Goal: Transaction & Acquisition: Purchase product/service

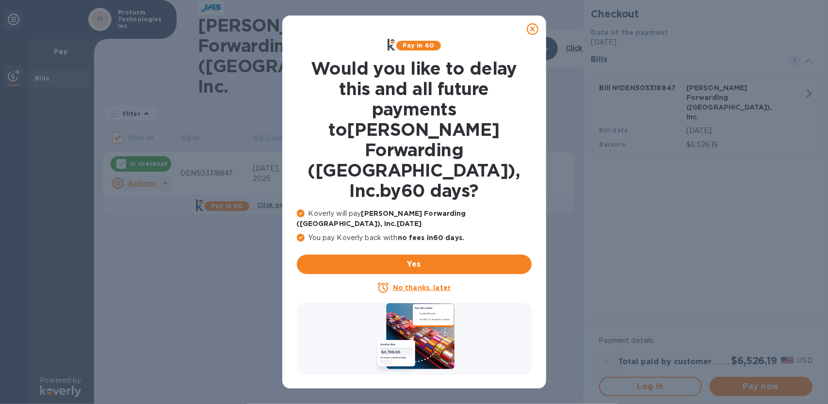
click at [534, 29] on icon at bounding box center [533, 29] width 12 height 12
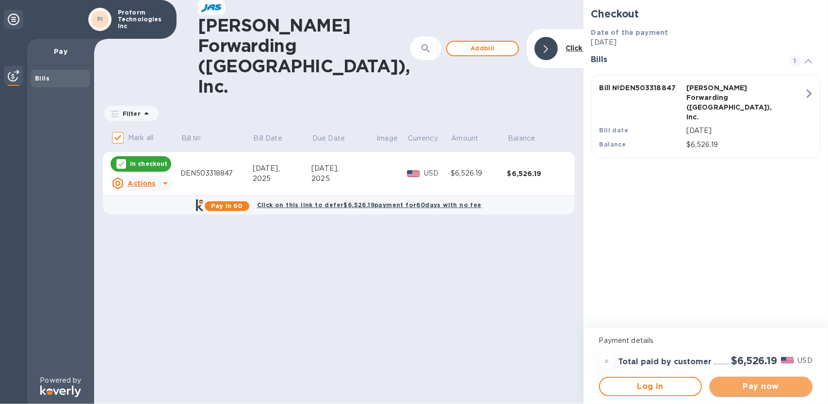
click at [768, 388] on span "Pay now" at bounding box center [761, 387] width 87 height 12
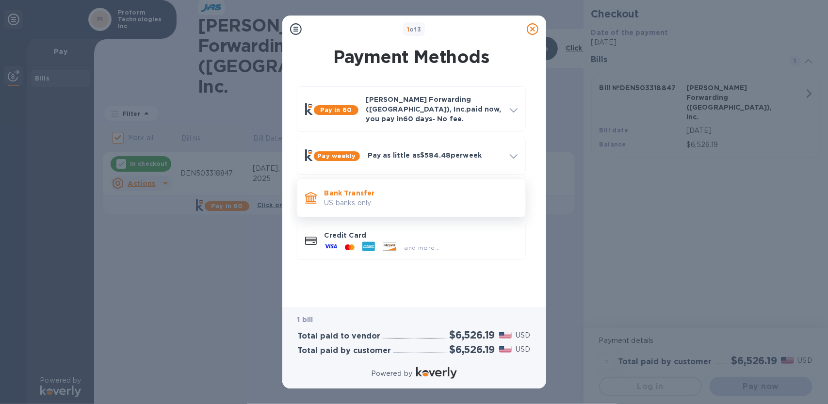
click at [363, 198] on p "US banks only." at bounding box center [421, 203] width 193 height 10
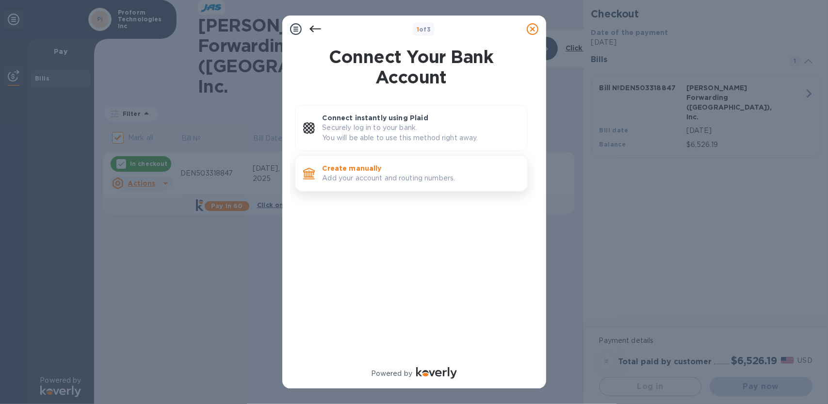
click at [371, 173] on p "Add your account and routing numbers." at bounding box center [421, 178] width 197 height 10
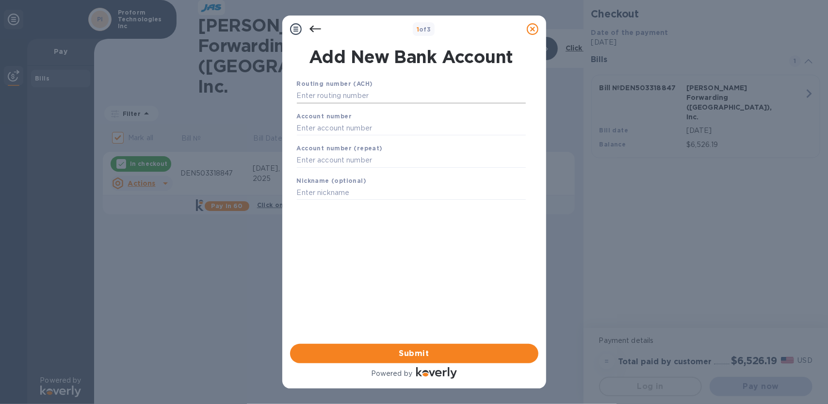
click at [323, 96] on input "text" at bounding box center [411, 96] width 229 height 15
type input "3"
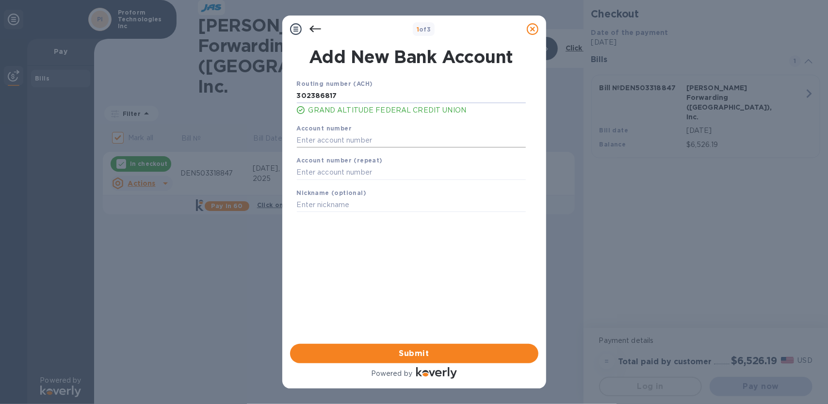
type input "302386817"
click at [330, 141] on input "text" at bounding box center [411, 140] width 229 height 15
type input "201606517"
click at [358, 177] on input "text" at bounding box center [411, 172] width 229 height 15
type input "201606517"
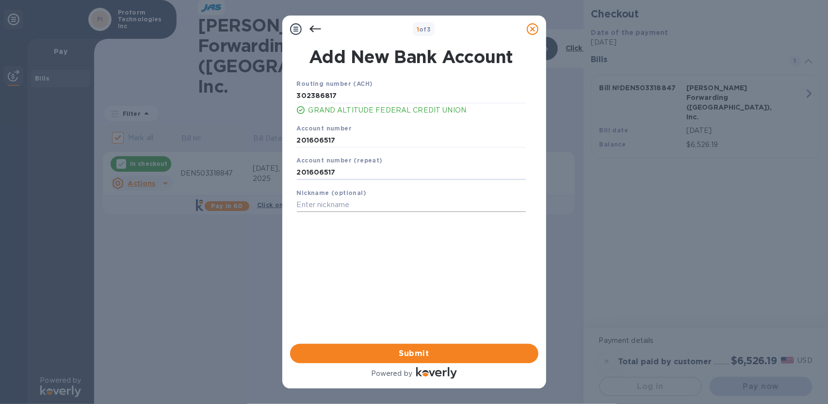
click at [320, 208] on input "text" at bounding box center [411, 205] width 229 height 15
click at [416, 354] on span "Submit" at bounding box center [414, 354] width 233 height 12
